Goal: Navigation & Orientation: Find specific page/section

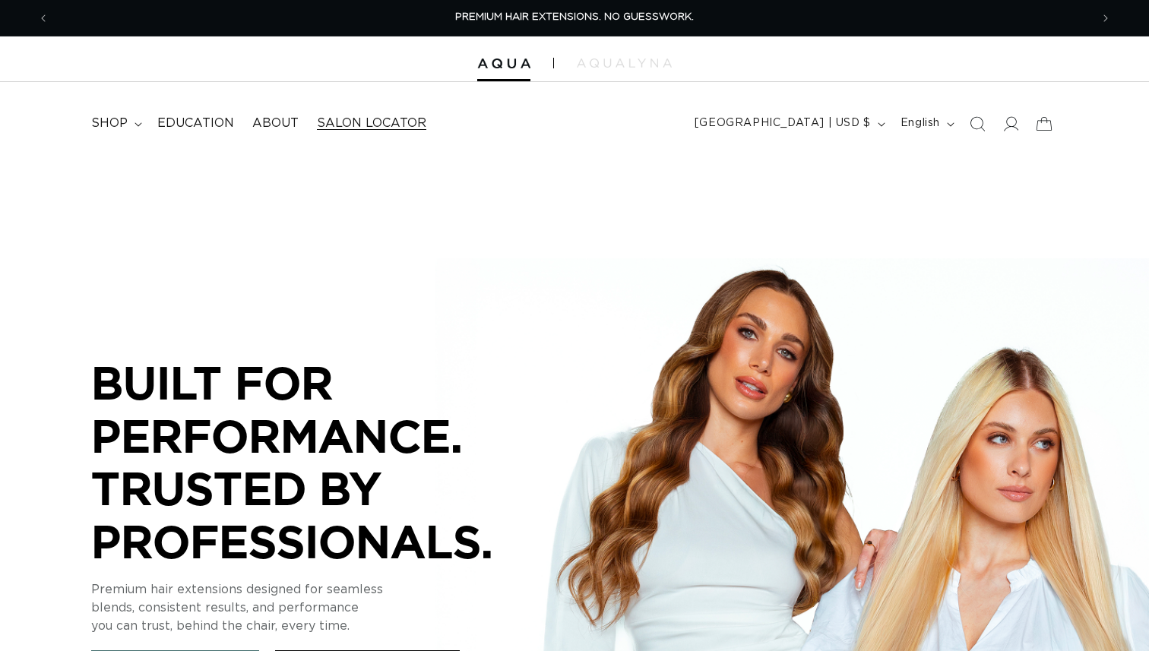
click at [369, 126] on span "Salon Locator" at bounding box center [371, 124] width 109 height 16
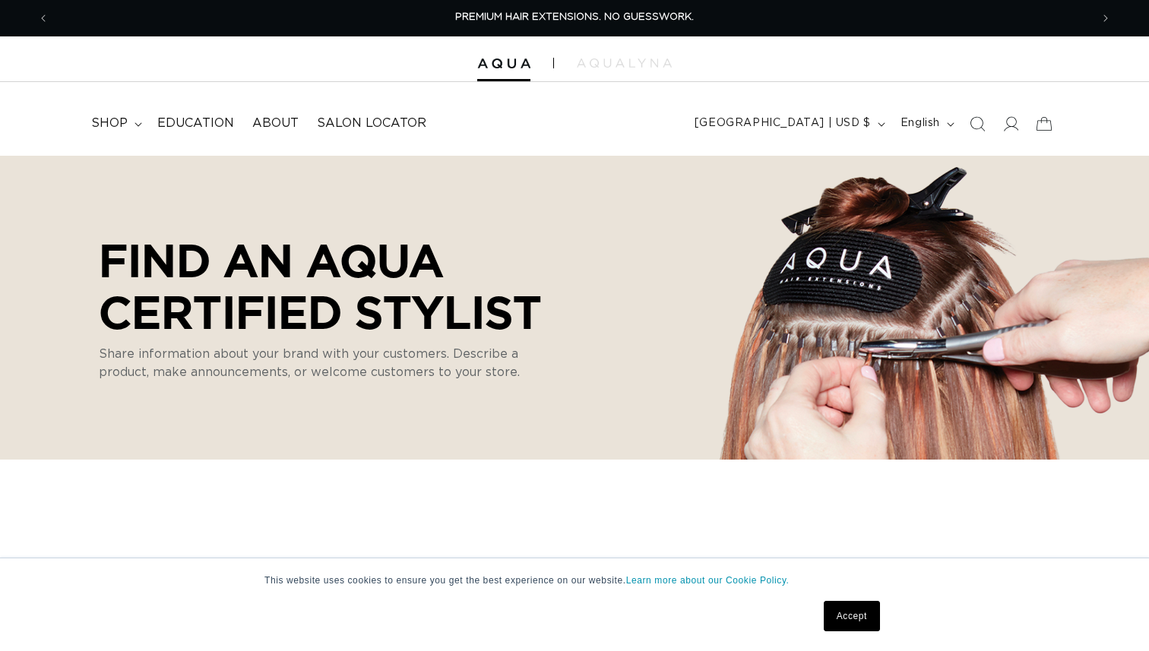
select select "m"
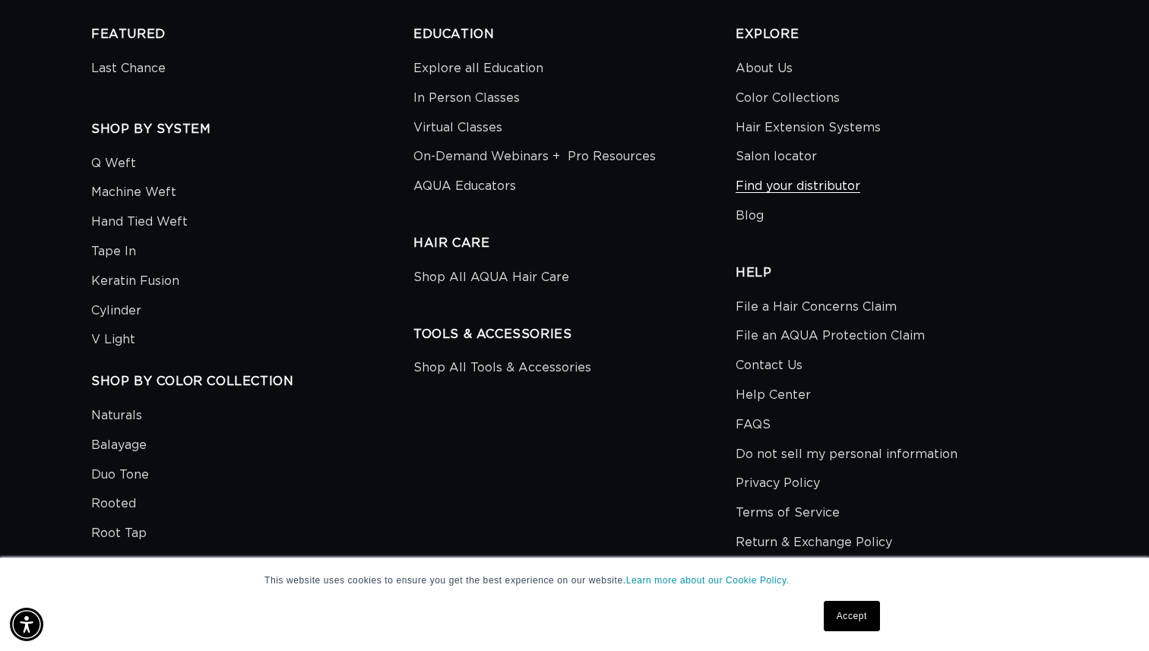
click at [785, 184] on link "Find your distributor" at bounding box center [798, 187] width 125 height 30
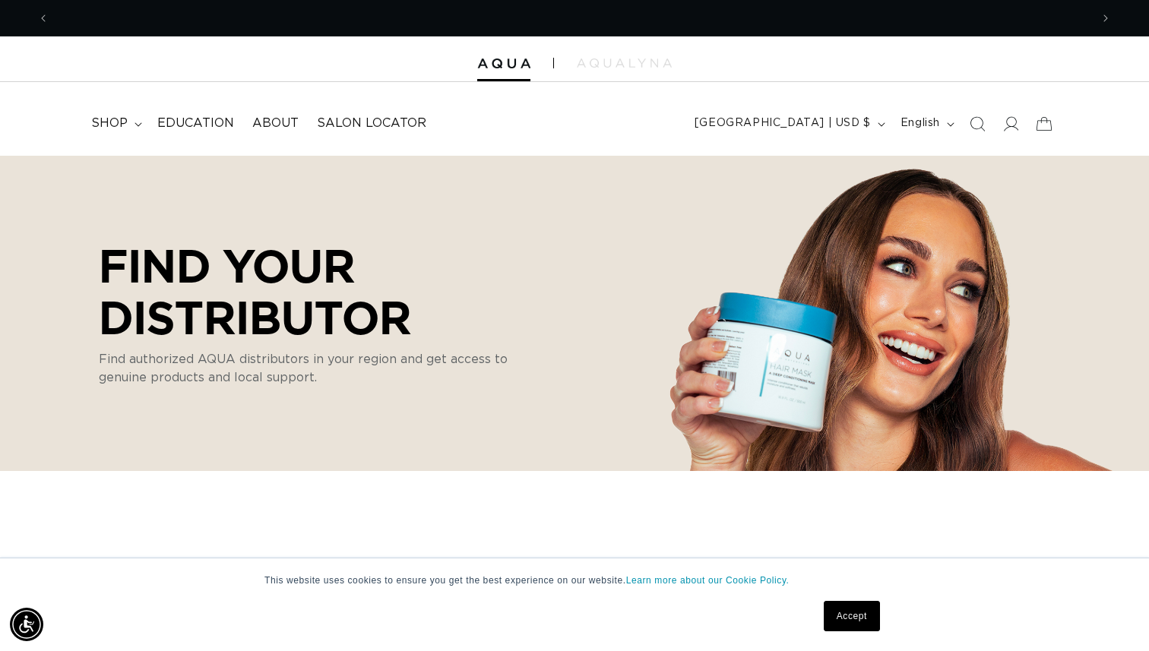
scroll to position [0, 2083]
click at [525, 127] on nav "shop FEATURED Last Chance SHOP BY SYSTEM Q Weft Machine Weft Hand Tied Weft" at bounding box center [320, 123] width 477 height 34
click at [317, 102] on header "FEATURED Last Chance SHOP BY SYSTEM Q Weft Hand Tied Weft Machine Weft Tape In …" at bounding box center [574, 119] width 1149 height 74
